Goal: Information Seeking & Learning: Learn about a topic

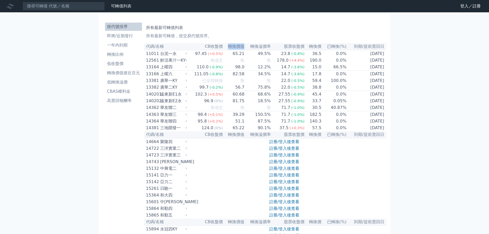
drag, startPoint x: 228, startPoint y: 46, endPoint x: 244, endPoint y: 47, distance: 16.7
click at [244, 47] on th "轉換價值" at bounding box center [234, 46] width 22 height 7
copy th "轉換價值"
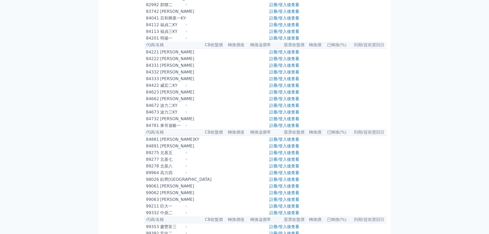
scroll to position [2670, 0]
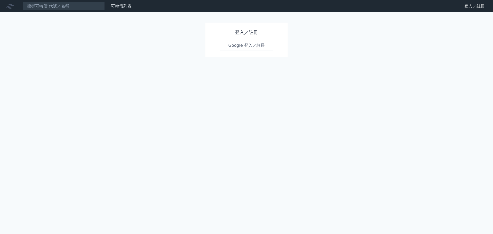
click at [247, 48] on link "Google 登入／註冊" at bounding box center [246, 45] width 53 height 11
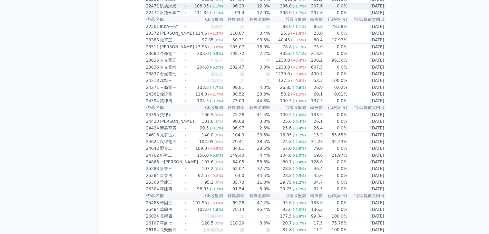
scroll to position [462, 0]
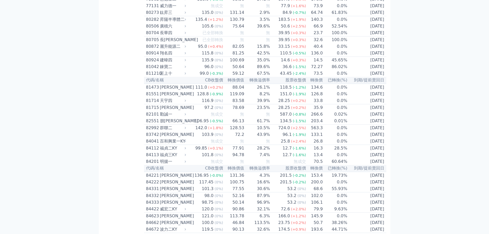
scroll to position [2654, 0]
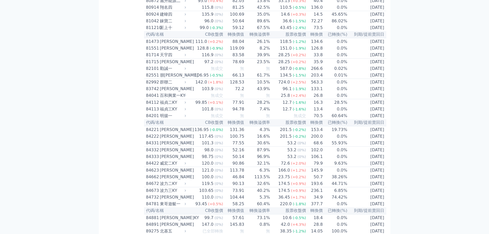
drag, startPoint x: 228, startPoint y: 45, endPoint x: 246, endPoint y: 45, distance: 18.5
copy tr "轉換價值"
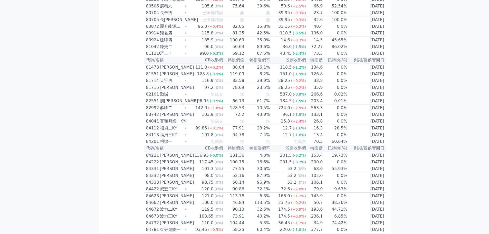
scroll to position [0, 0]
